Goal: Navigation & Orientation: Find specific page/section

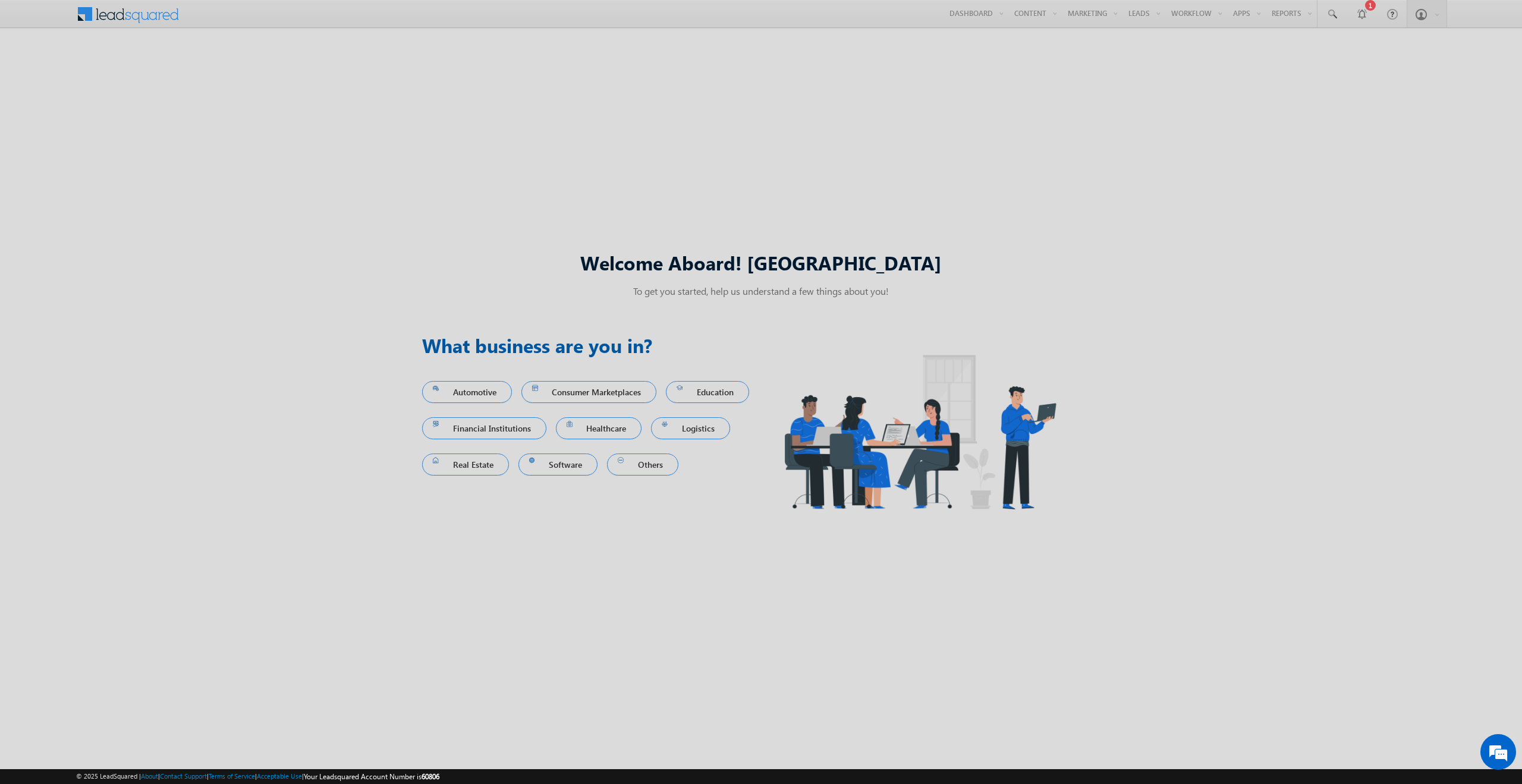
click at [1059, 262] on div at bounding box center [761, 392] width 1522 height 784
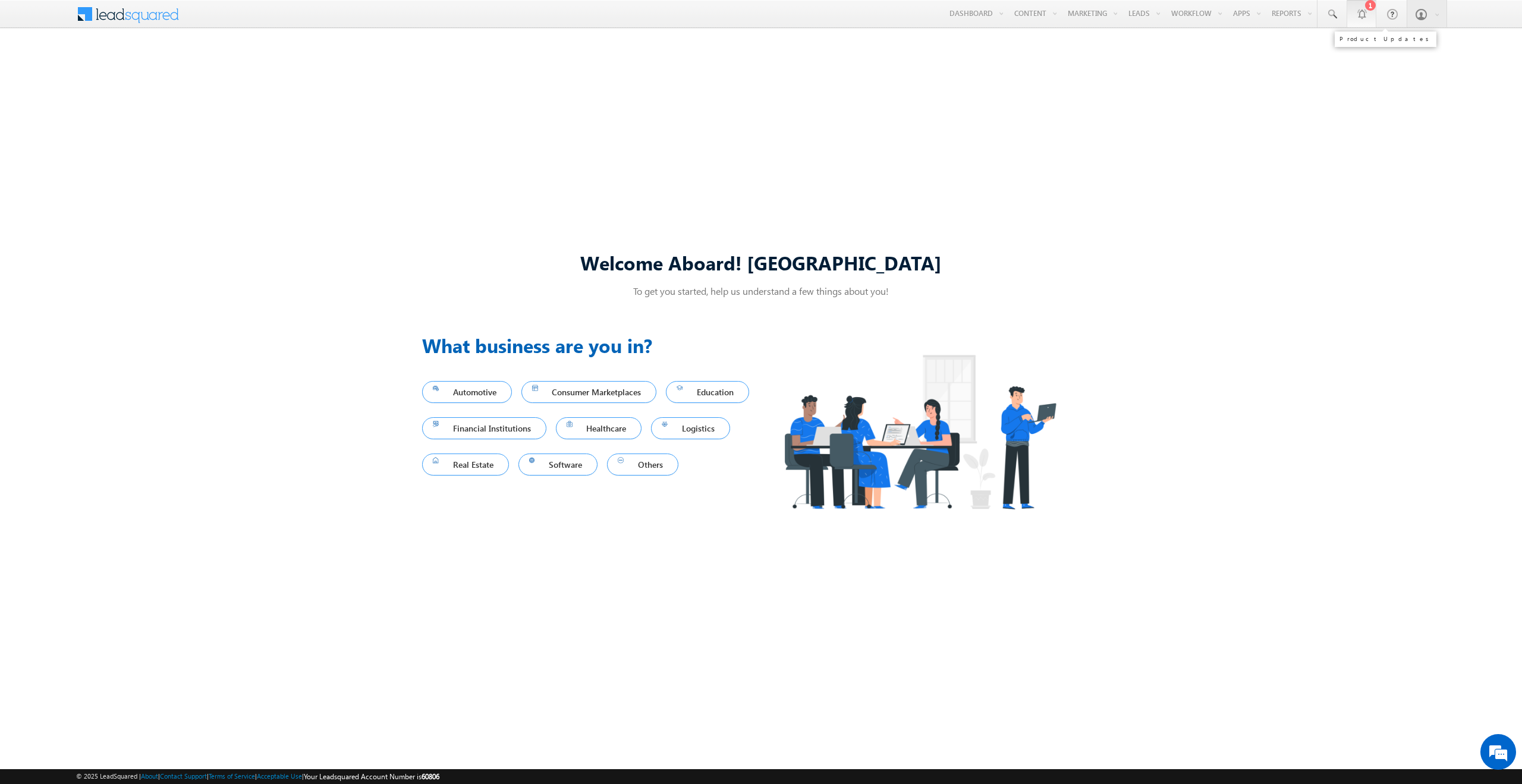
click at [1368, 8] on div "1" at bounding box center [1370, 5] width 10 height 10
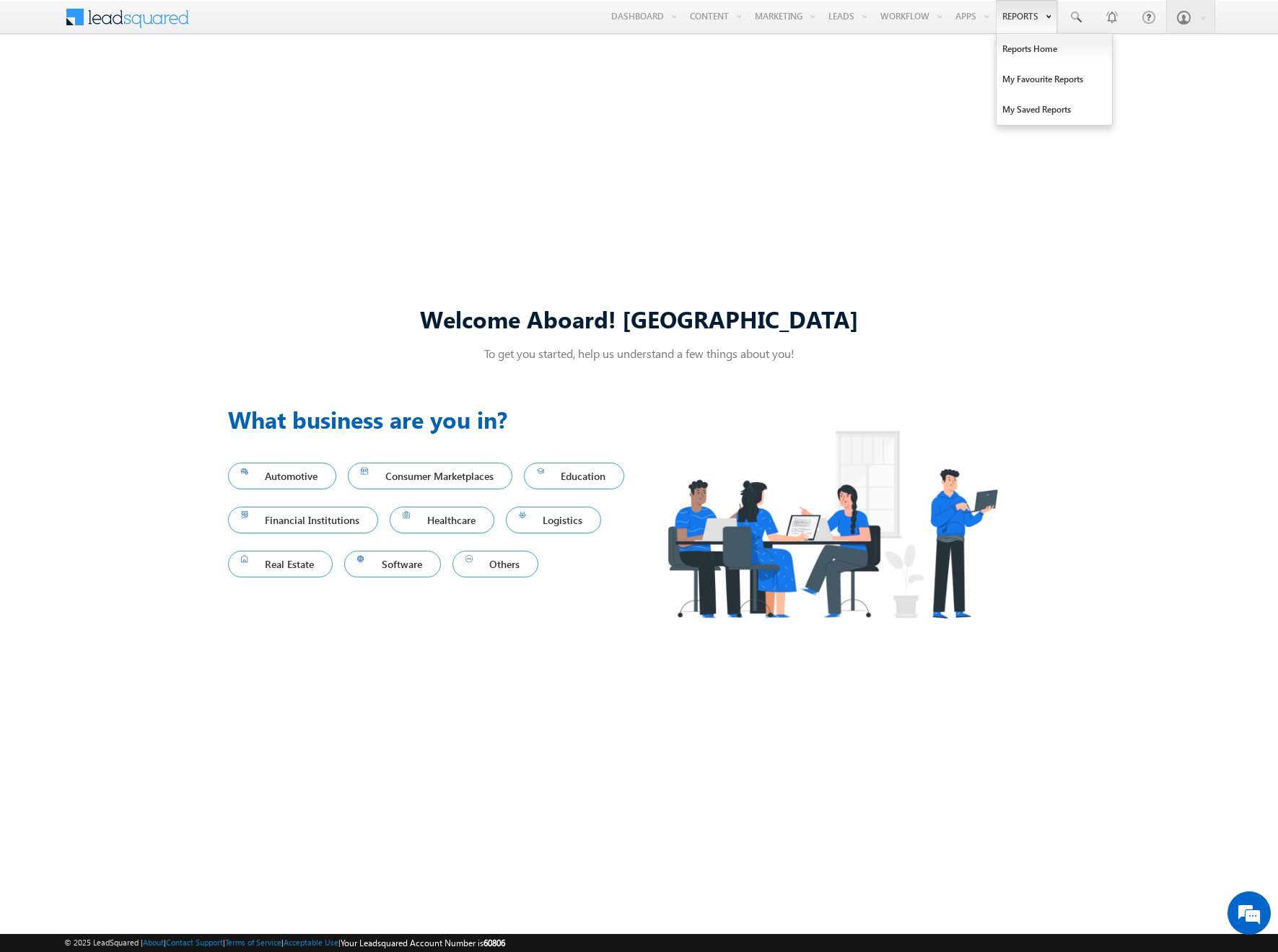
click at [1025, 24] on link "Reports" at bounding box center [1026, 16] width 61 height 33
click at [1021, 43] on link "Reports Home" at bounding box center [1054, 49] width 115 height 30
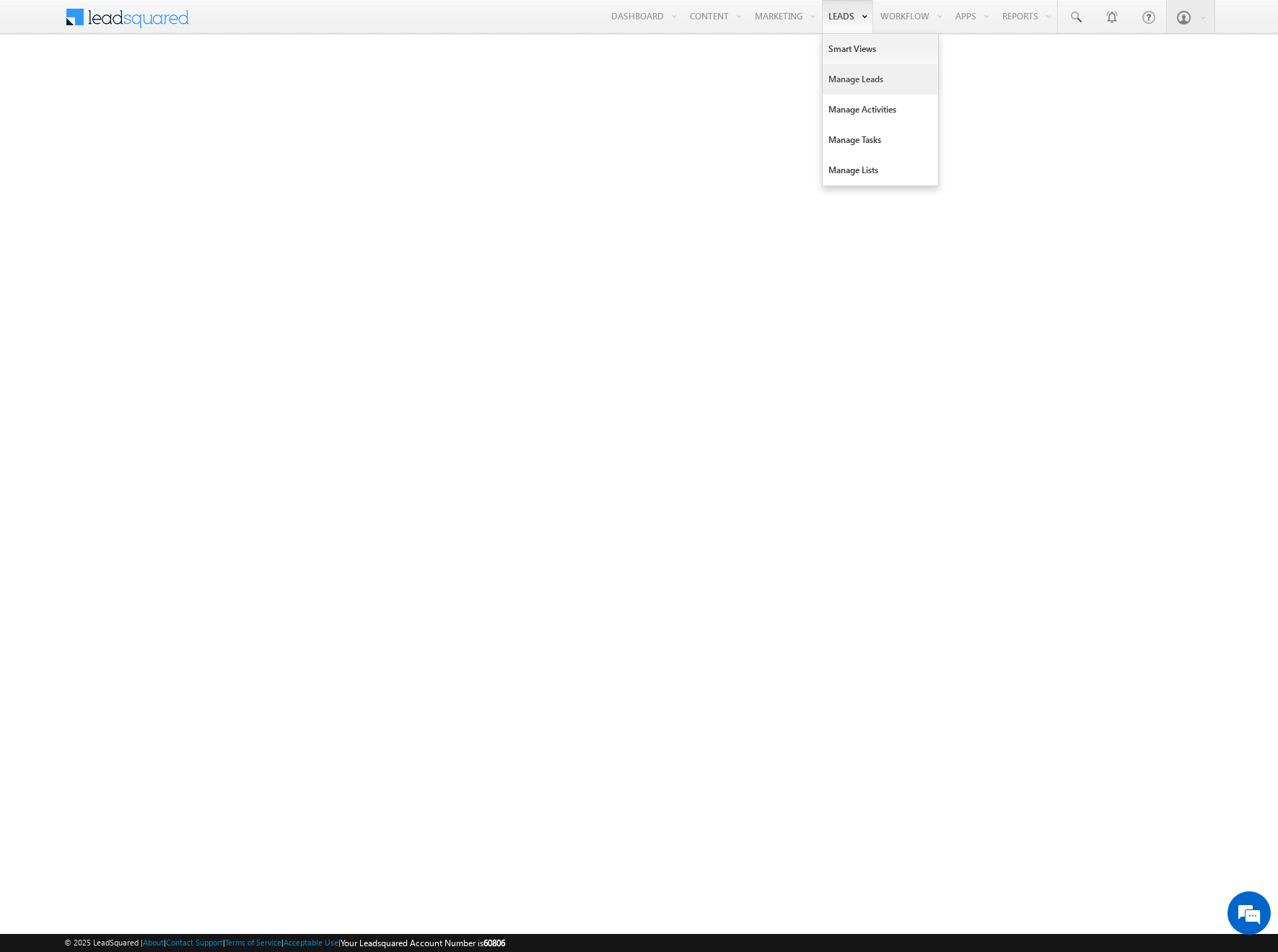
click at [834, 75] on link "Manage Leads" at bounding box center [880, 80] width 115 height 30
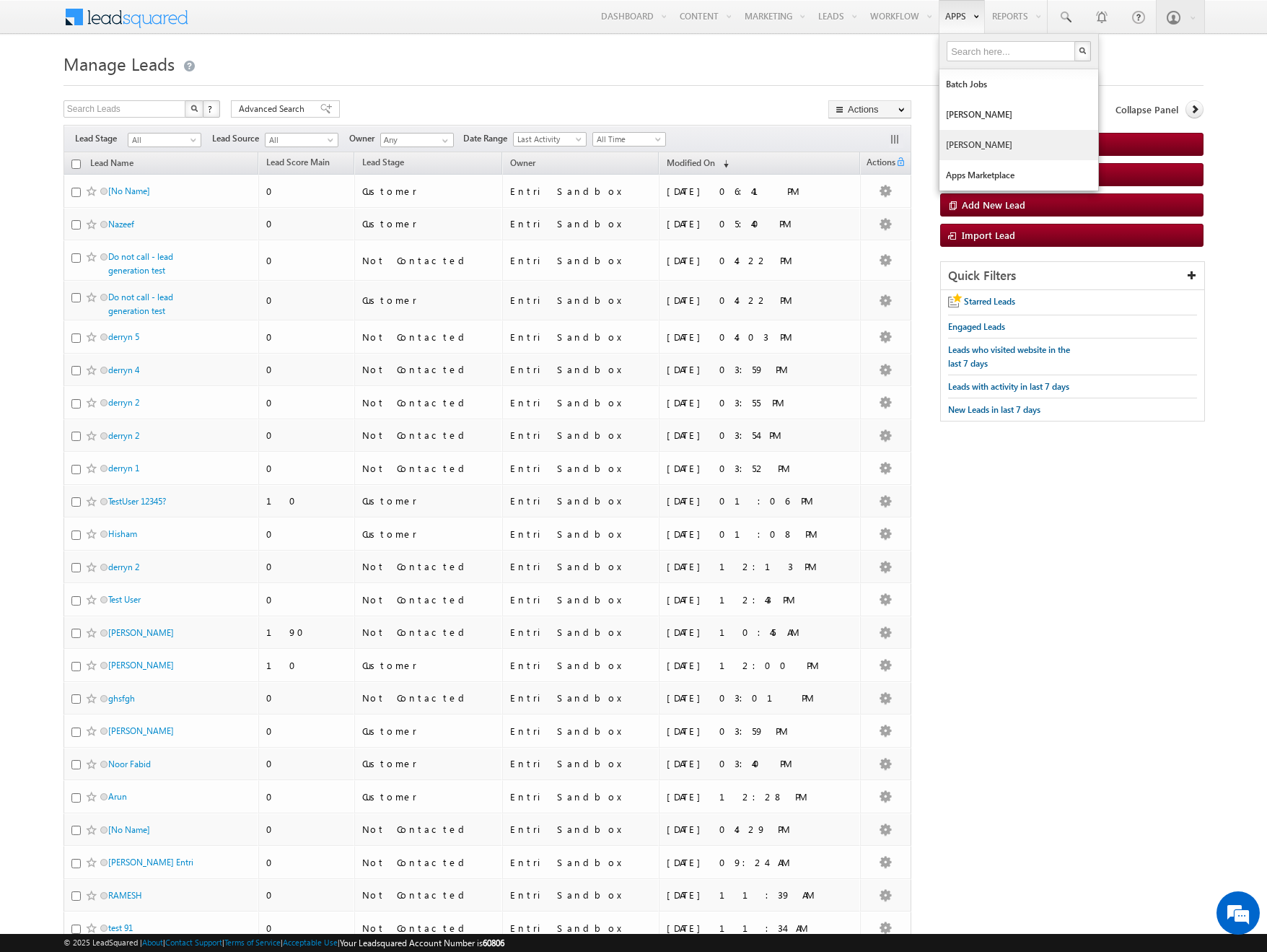
click at [965, 144] on link "[PERSON_NAME]" at bounding box center [1018, 145] width 158 height 30
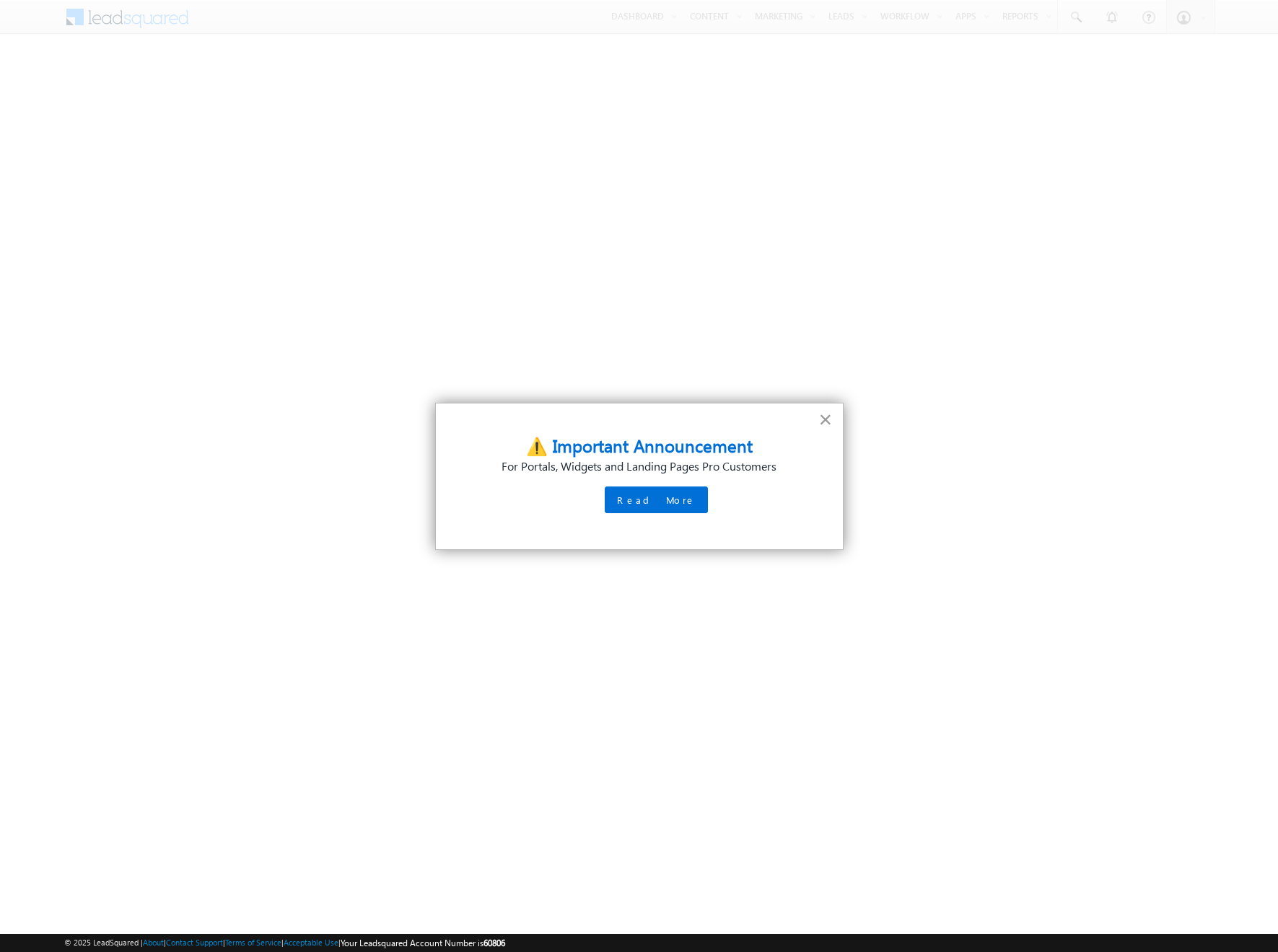
click at [823, 420] on button "×" at bounding box center [826, 418] width 14 height 23
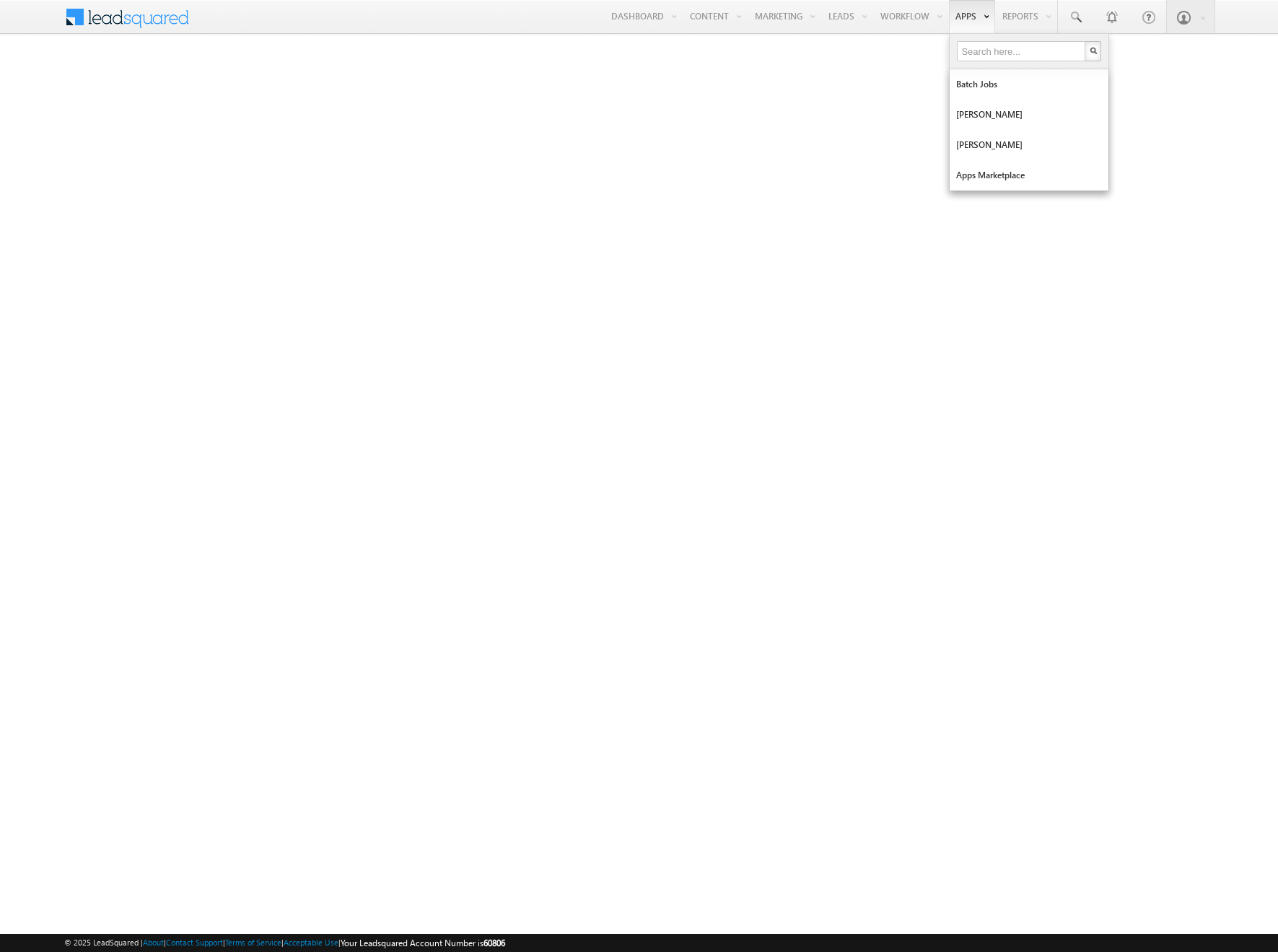
click at [964, 14] on link "Apps" at bounding box center [971, 16] width 47 height 33
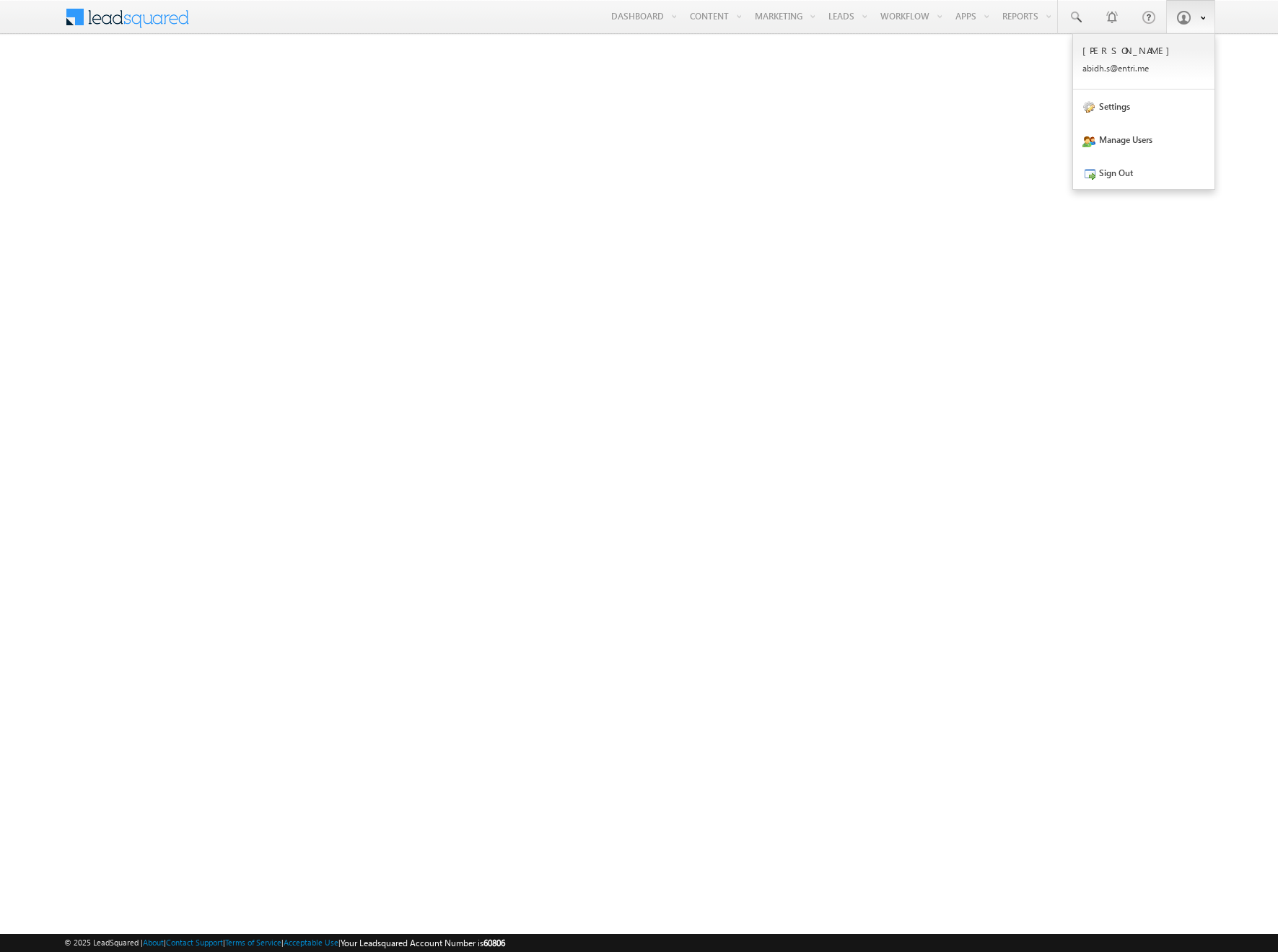
click at [1184, 19] on span at bounding box center [1183, 17] width 14 height 14
click at [1119, 141] on link "Manage Users" at bounding box center [1143, 139] width 141 height 33
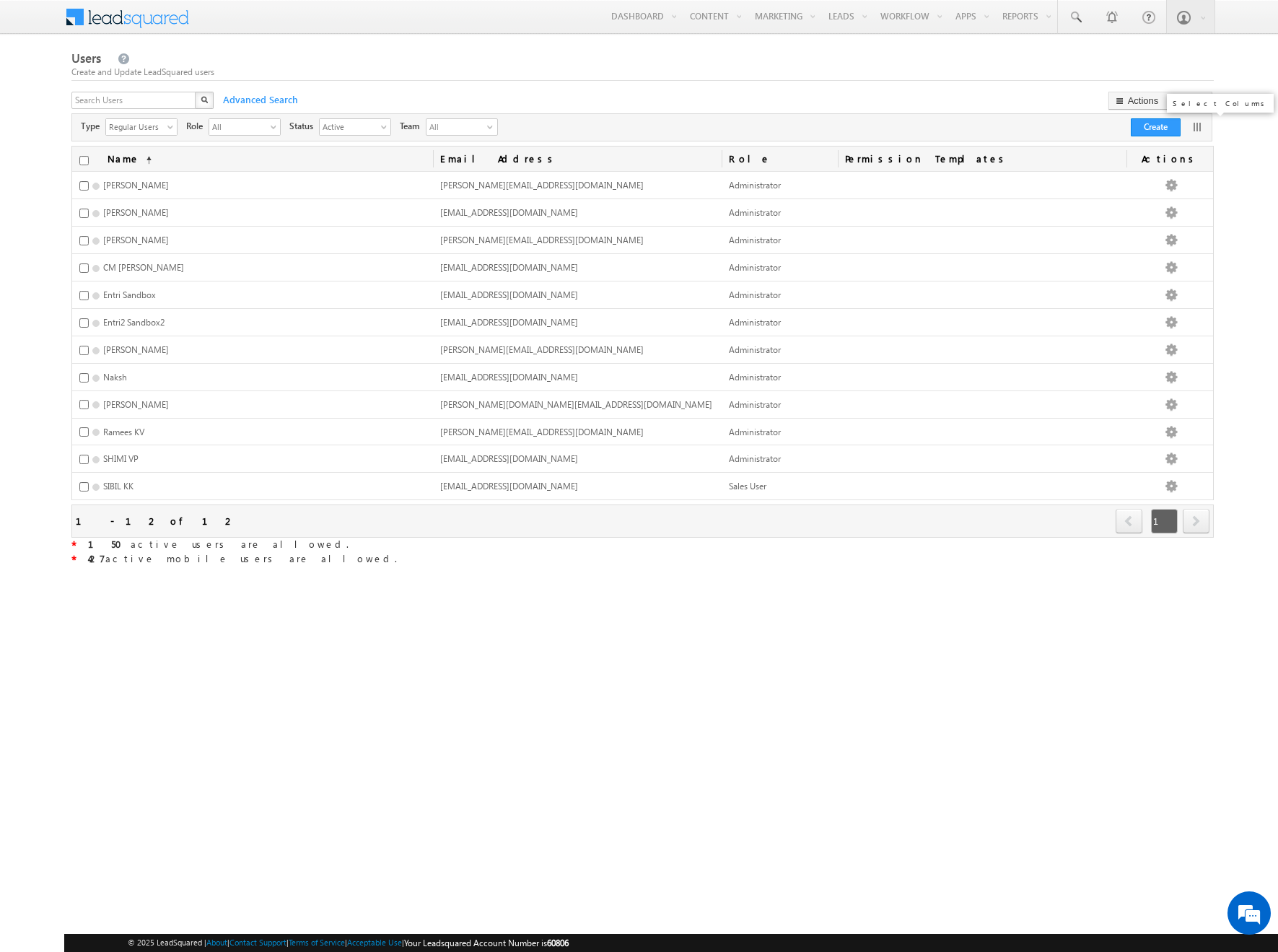
click at [1201, 126] on link at bounding box center [1197, 126] width 14 height 14
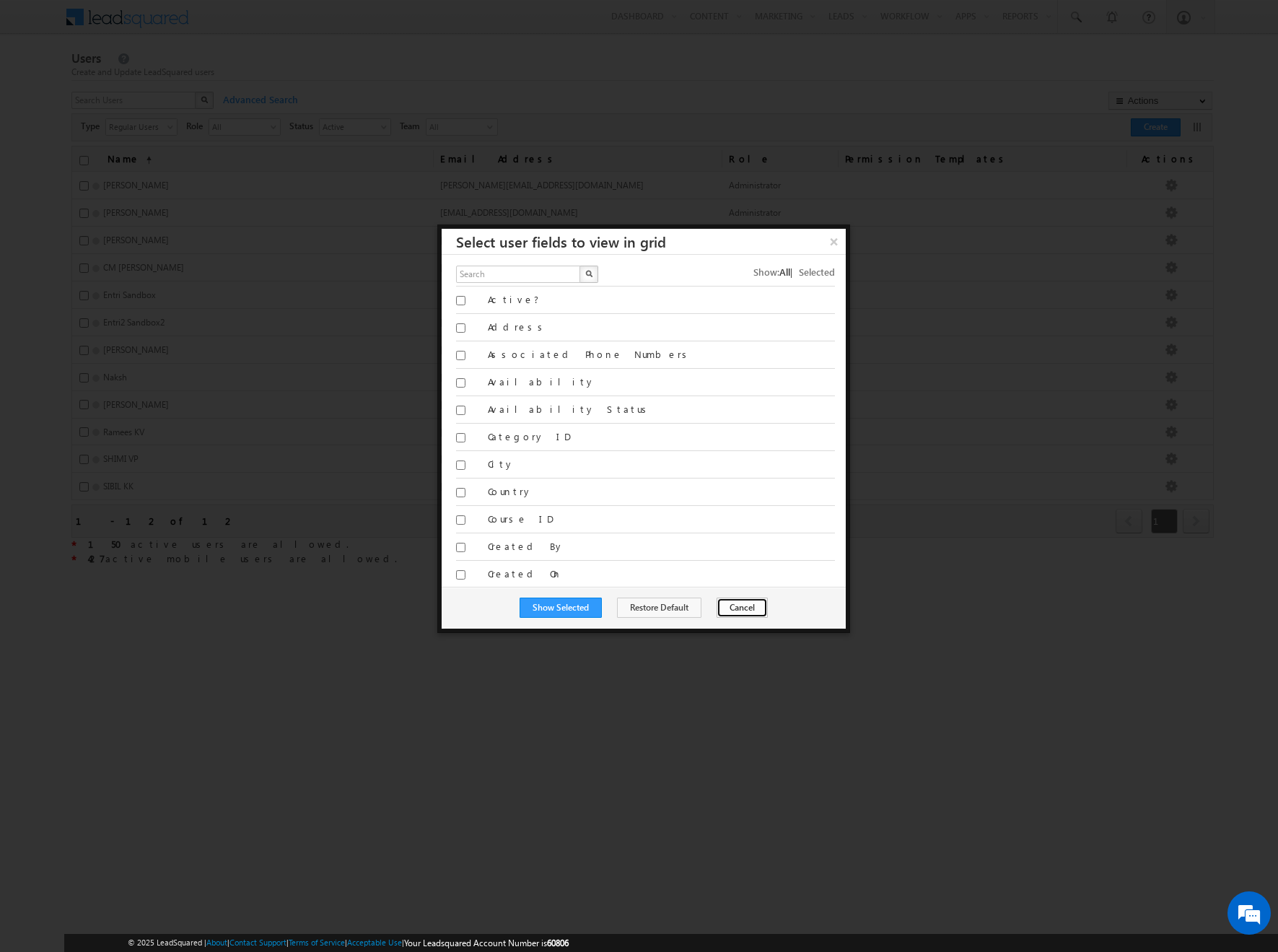
click at [751, 612] on button "Cancel" at bounding box center [742, 607] width 51 height 20
